Goal: Information Seeking & Learning: Find specific fact

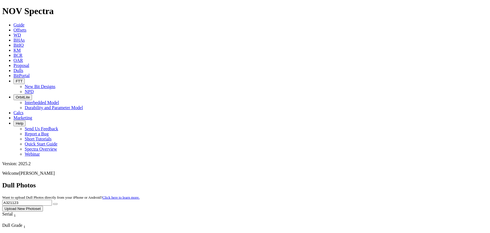
click at [26, 28] on span "Offsets" at bounding box center [19, 30] width 13 height 5
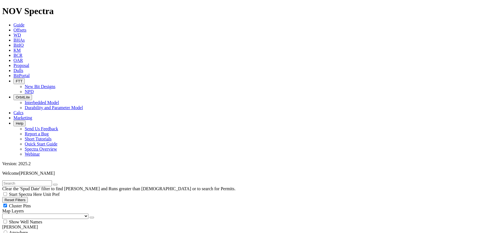
click at [33, 180] on input "text" at bounding box center [27, 183] width 50 height 6
type input "grant"
click at [59, 183] on button "submit" at bounding box center [61, 184] width 4 height 2
